Goal: Find specific page/section: Find specific page/section

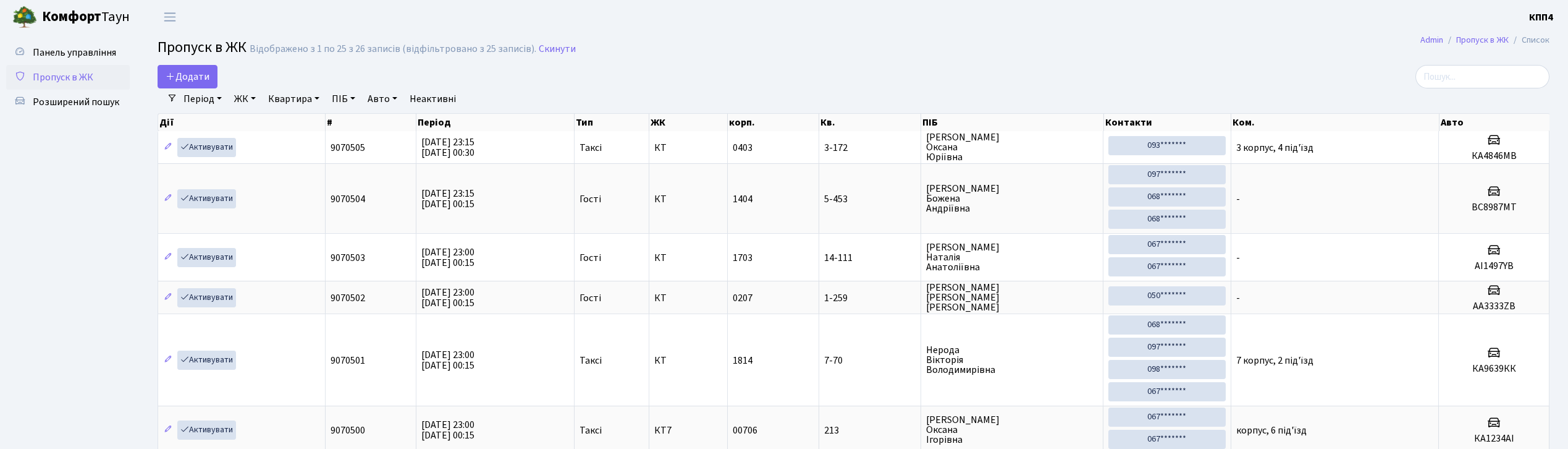
select select "25"
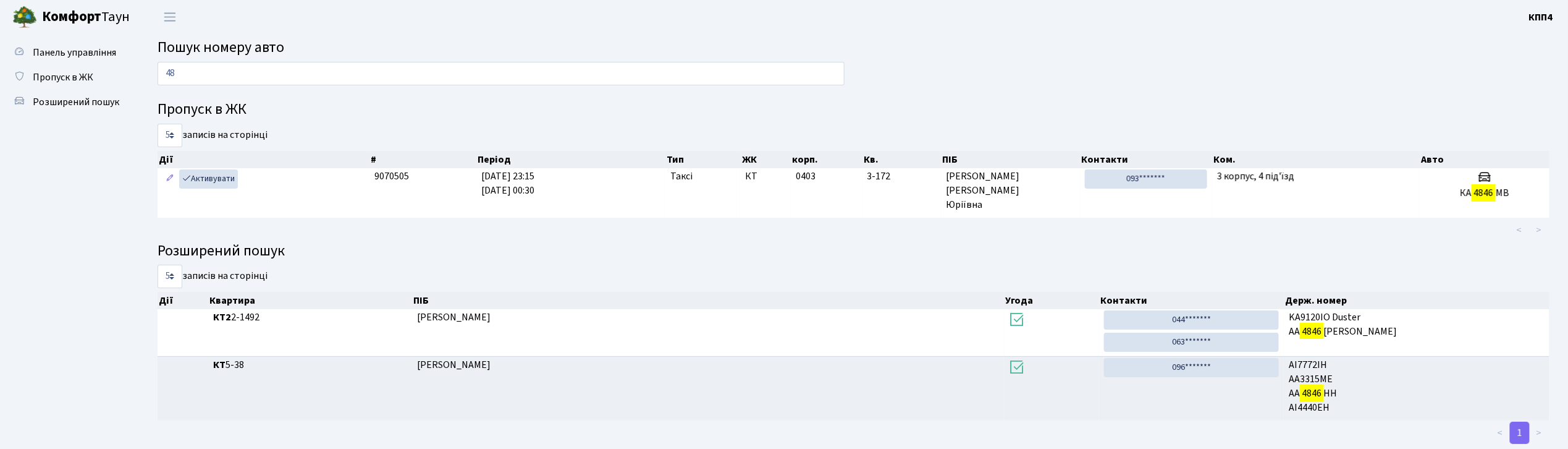
type input "4"
